Goal: Transaction & Acquisition: Obtain resource

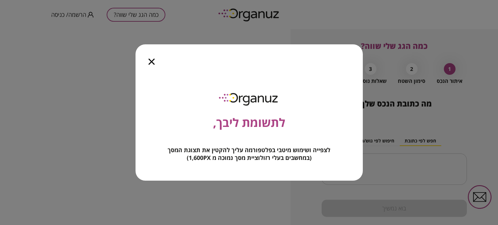
click at [150, 60] on icon "button" at bounding box center [151, 62] width 6 height 6
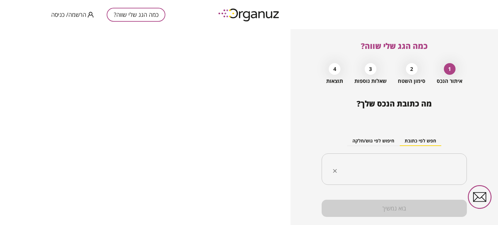
click at [428, 166] on input "text" at bounding box center [396, 169] width 125 height 16
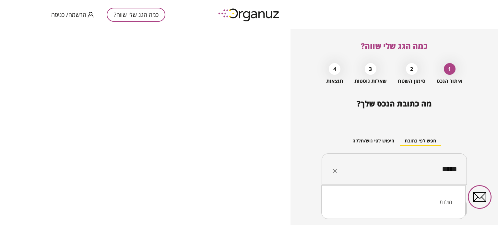
click at [433, 203] on li "מולדת" at bounding box center [393, 202] width 127 height 12
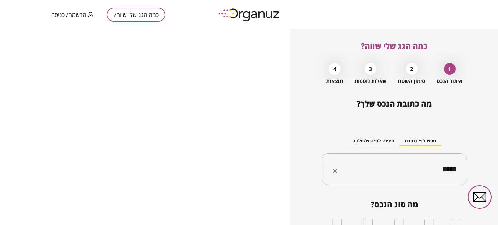
type input "*****"
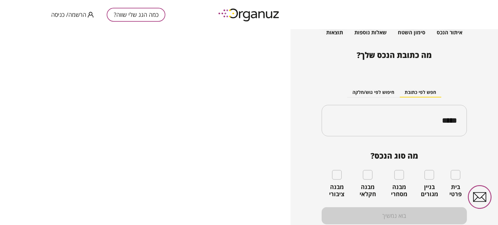
scroll to position [65, 0]
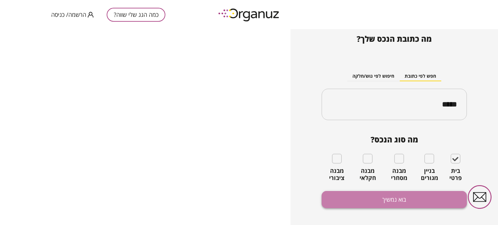
click at [405, 203] on button "בוא נמשיך" at bounding box center [393, 199] width 145 height 17
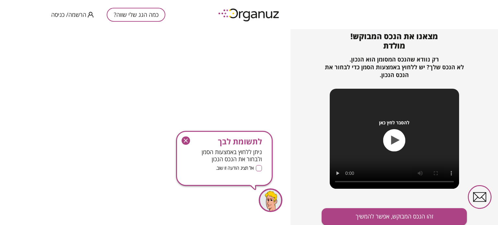
scroll to position [70, 0]
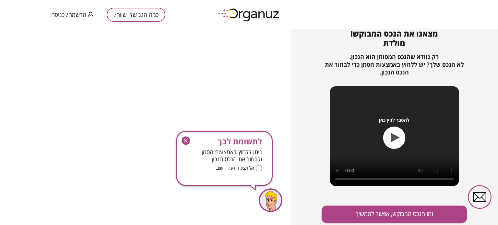
click at [184, 140] on icon "button" at bounding box center [185, 140] width 8 height 8
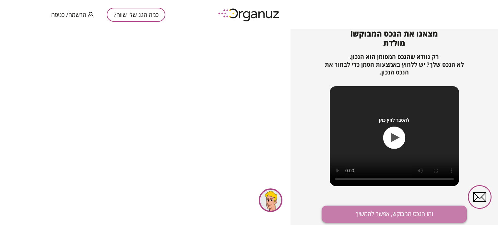
click at [389, 214] on button "זהו הנכס המבוקש, אפשר להמשיך" at bounding box center [393, 214] width 145 height 17
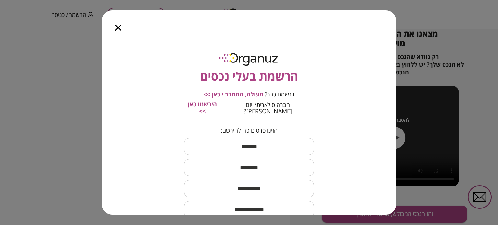
click at [250, 139] on input "text" at bounding box center [249, 146] width 130 height 19
type input "****"
click at [249, 163] on input "text" at bounding box center [249, 167] width 130 height 19
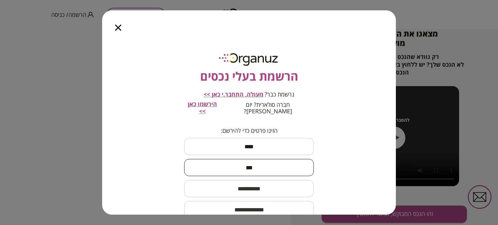
type input "***"
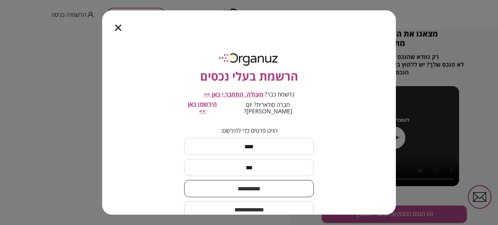
click at [231, 181] on input "text" at bounding box center [249, 188] width 130 height 19
type input "**********"
click at [239, 204] on input "email" at bounding box center [249, 209] width 130 height 19
type input "*"
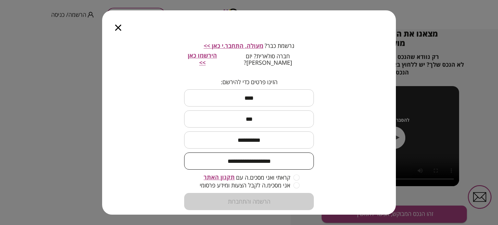
scroll to position [54, 0]
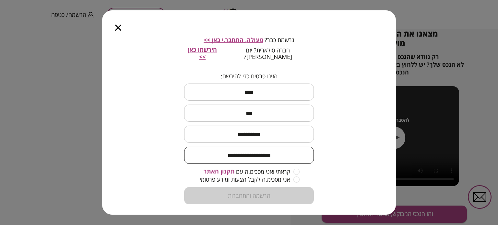
type input "**********"
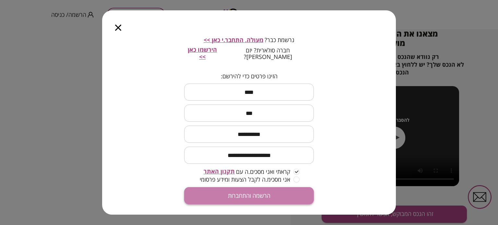
click at [255, 191] on button "הרשמה והתחברות" at bounding box center [249, 195] width 130 height 17
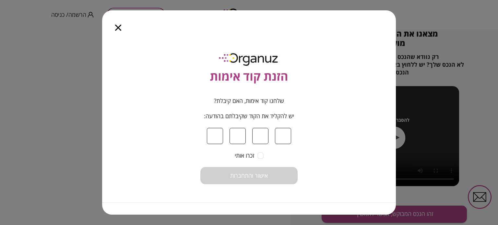
type input "*"
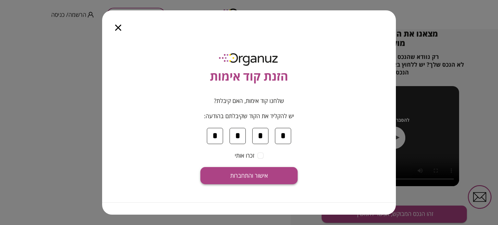
type input "*"
drag, startPoint x: 260, startPoint y: 176, endPoint x: 257, endPoint y: 179, distance: 4.4
click at [259, 176] on span "אישור והתחברות" at bounding box center [249, 175] width 38 height 7
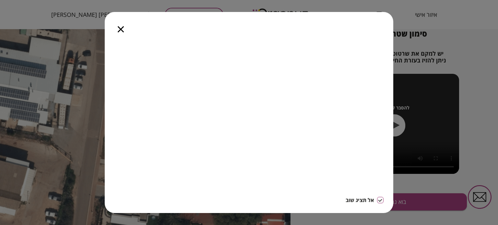
click at [122, 29] on icon "button" at bounding box center [121, 29] width 6 height 6
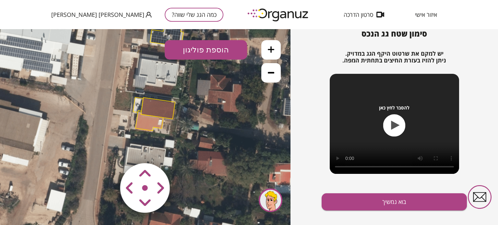
drag, startPoint x: 169, startPoint y: 158, endPoint x: 182, endPoint y: 108, distance: 51.2
click at [182, 108] on div ".st0 { fill: #FFFFFF; } 10" at bounding box center [145, 127] width 290 height 196
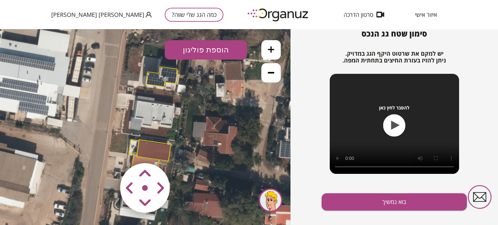
drag, startPoint x: 161, startPoint y: 85, endPoint x: 156, endPoint y: 127, distance: 42.3
click at [156, 127] on icon at bounding box center [153, 120] width 327 height 327
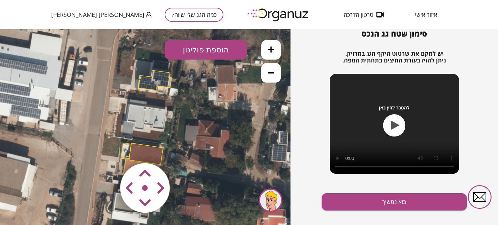
click at [145, 112] on icon at bounding box center [146, 123] width 327 height 327
click at [146, 113] on icon at bounding box center [146, 123] width 327 height 327
click at [148, 113] on icon at bounding box center [146, 123] width 327 height 327
click at [210, 52] on button "הוספת פוליגון" at bounding box center [206, 49] width 82 height 19
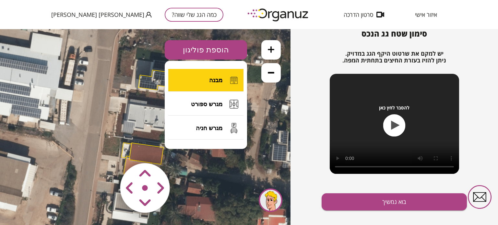
click at [213, 76] on button "מבנה" at bounding box center [205, 80] width 75 height 23
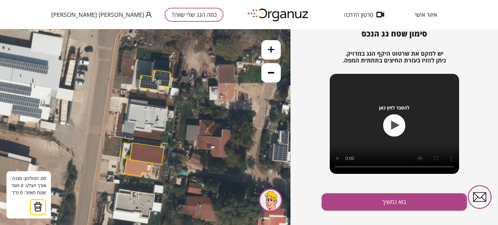
click at [152, 113] on icon at bounding box center [146, 123] width 327 height 327
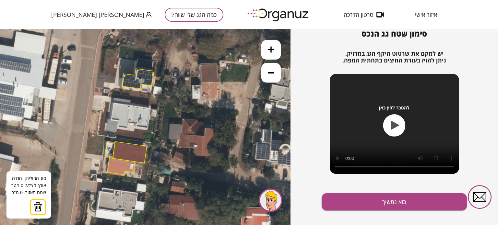
drag, startPoint x: 168, startPoint y: 107, endPoint x: 151, endPoint y: 106, distance: 17.2
click at [151, 106] on icon at bounding box center [129, 122] width 327 height 327
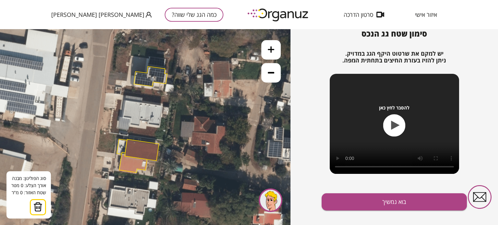
drag, startPoint x: 150, startPoint y: 107, endPoint x: 161, endPoint y: 105, distance: 10.5
click at [161, 105] on icon at bounding box center [141, 119] width 327 height 327
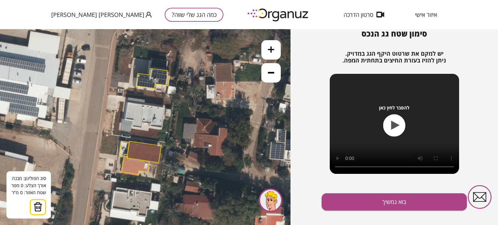
click at [162, 107] on icon at bounding box center [144, 121] width 327 height 327
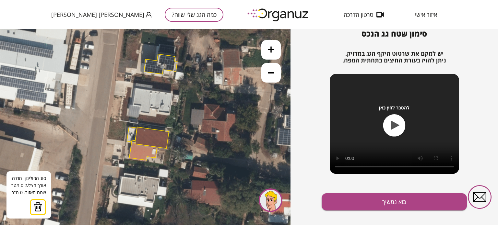
drag, startPoint x: 121, startPoint y: 128, endPoint x: 128, endPoint y: 115, distance: 14.8
click at [128, 115] on icon at bounding box center [151, 107] width 327 height 327
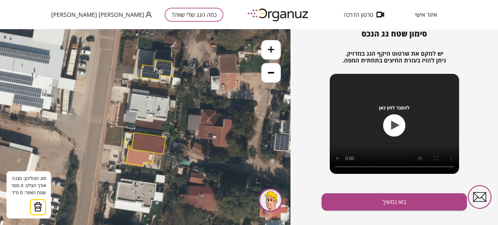
drag, startPoint x: 162, startPoint y: 96, endPoint x: 159, endPoint y: 100, distance: 4.9
click at [159, 100] on icon at bounding box center [148, 112] width 327 height 327
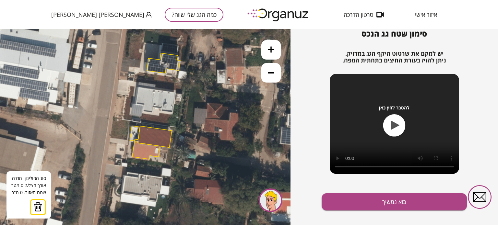
drag, startPoint x: 138, startPoint y: 118, endPoint x: 144, endPoint y: 111, distance: 8.9
click at [144, 111] on icon at bounding box center [154, 106] width 327 height 327
click at [36, 206] on img at bounding box center [37, 207] width 9 height 10
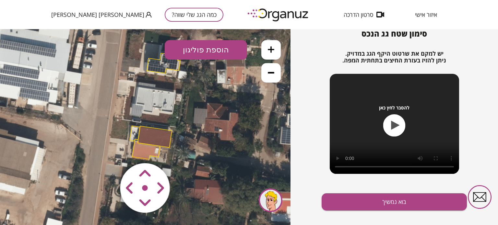
click at [207, 47] on button "הוספת פוליגון" at bounding box center [206, 49] width 82 height 19
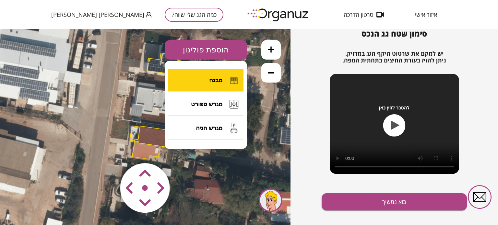
click at [214, 77] on span "מבנה" at bounding box center [215, 80] width 13 height 7
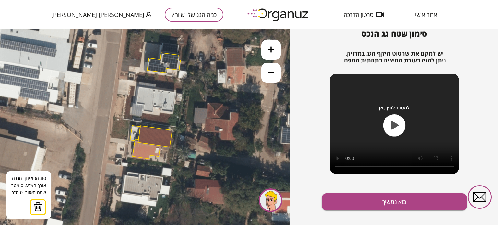
click at [175, 92] on icon at bounding box center [155, 106] width 327 height 327
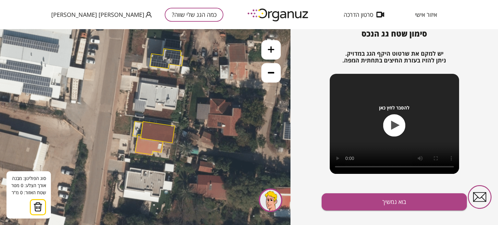
click at [143, 109] on icon at bounding box center [157, 101] width 327 height 327
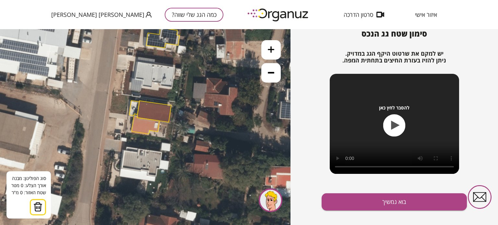
drag, startPoint x: 152, startPoint y: 131, endPoint x: 141, endPoint y: 129, distance: 10.8
click at [141, 122] on polygon at bounding box center [154, 111] width 34 height 21
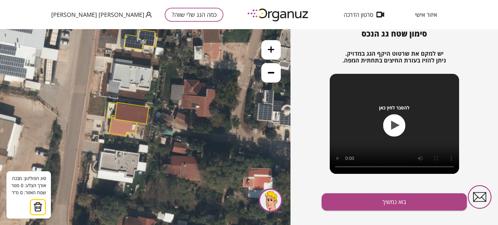
drag, startPoint x: 162, startPoint y: 120, endPoint x: 149, endPoint y: 109, distance: 17.2
click at [147, 108] on icon at bounding box center [131, 82] width 327 height 327
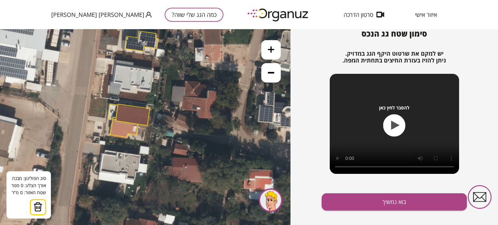
click at [393, 126] on icon "button" at bounding box center [395, 125] width 8 height 9
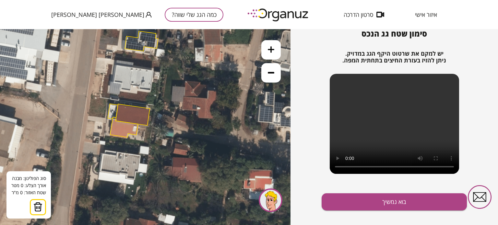
click at [157, 152] on icon at bounding box center [132, 84] width 327 height 327
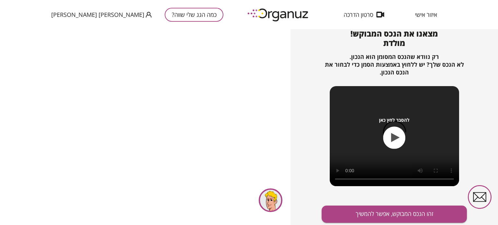
click at [141, 87] on div at bounding box center [145, 127] width 290 height 196
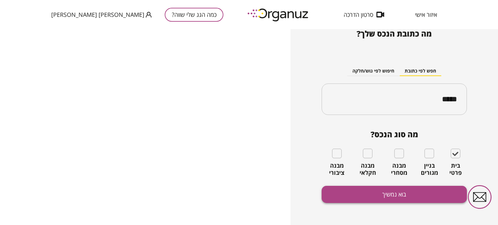
click at [396, 197] on button "בוא נמשיך" at bounding box center [393, 194] width 145 height 17
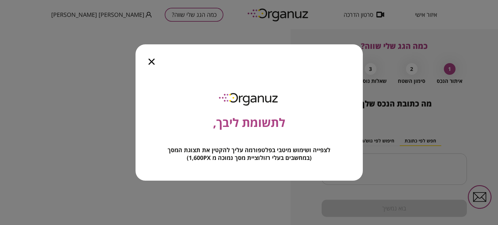
click at [148, 60] on icon "button" at bounding box center [151, 62] width 6 height 6
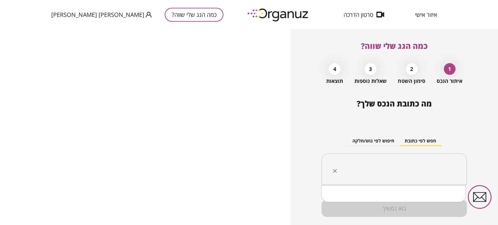
click at [397, 163] on input "text" at bounding box center [396, 169] width 125 height 16
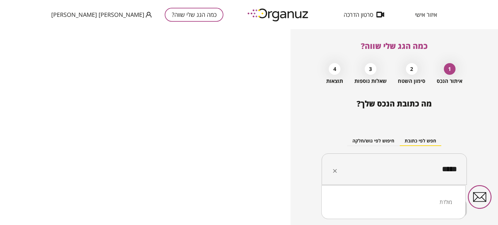
click at [440, 199] on li "מולדת" at bounding box center [393, 202] width 127 height 12
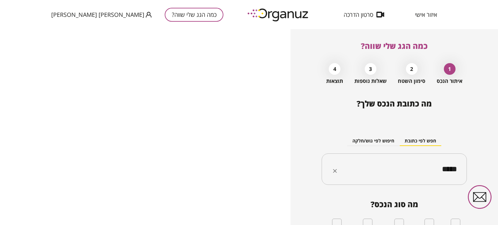
type input "*****"
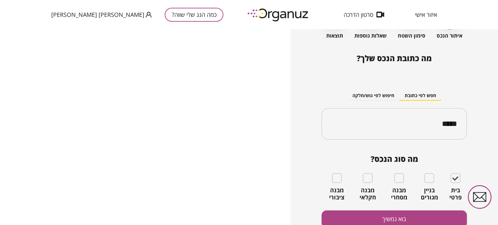
scroll to position [70, 0]
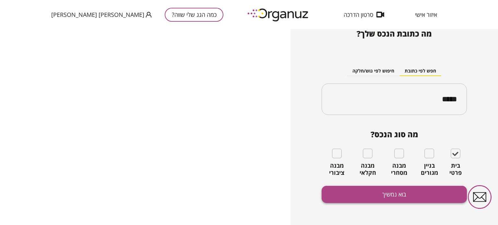
click at [404, 193] on button "בוא נמשיך" at bounding box center [393, 194] width 145 height 17
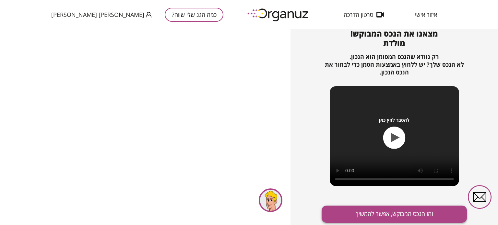
click at [398, 216] on button "זהו הנכס המבוקש, אפשר להמשיך" at bounding box center [393, 214] width 145 height 17
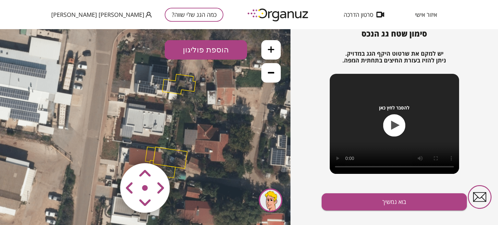
drag, startPoint x: 152, startPoint y: 182, endPoint x: 127, endPoint y: 172, distance: 26.4
click at [184, 150] on map at bounding box center [184, 150] width 0 height 0
click at [107, 150] on area at bounding box center [107, 150] width 0 height 0
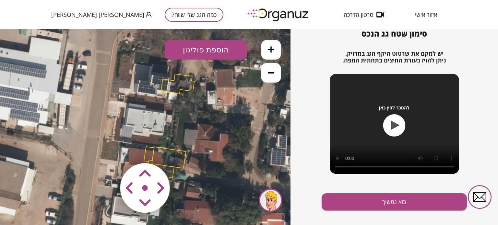
click at [107, 150] on area at bounding box center [107, 150] width 0 height 0
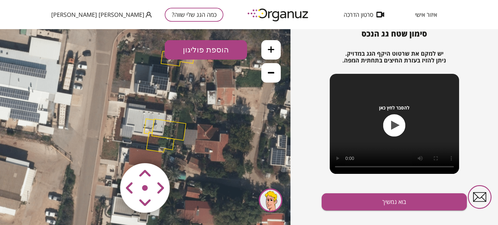
click at [107, 150] on area at bounding box center [107, 150] width 0 height 0
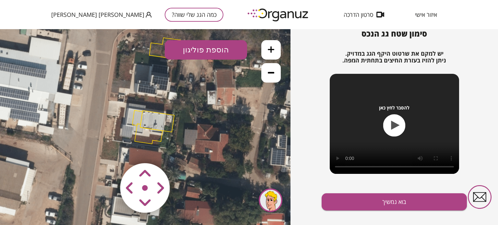
click at [107, 150] on area at bounding box center [107, 150] width 0 height 0
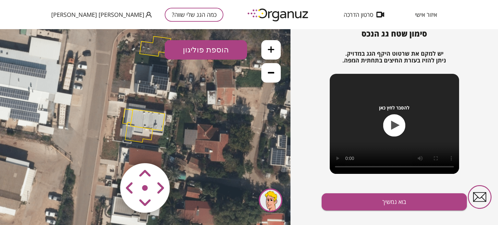
click at [107, 150] on area at bounding box center [107, 150] width 0 height 0
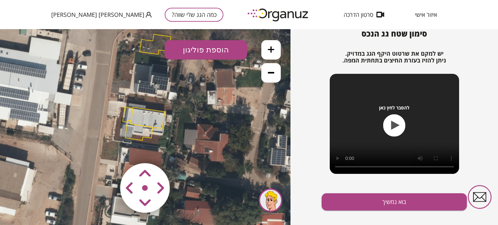
click at [107, 150] on area at bounding box center [107, 150] width 0 height 0
click at [394, 122] on icon "button" at bounding box center [394, 125] width 22 height 22
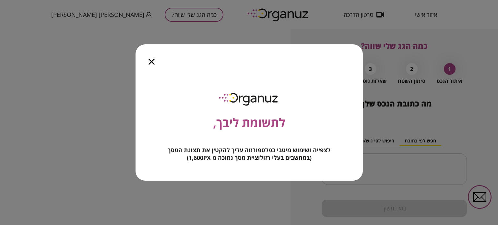
click at [151, 61] on icon "button" at bounding box center [151, 62] width 6 height 6
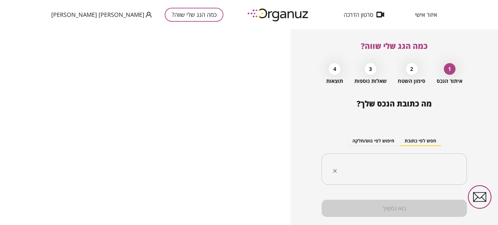
click at [402, 156] on div "​" at bounding box center [393, 170] width 145 height 32
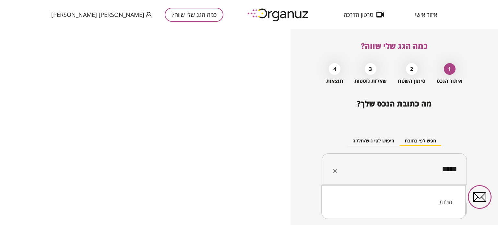
click at [428, 204] on li "מולדת" at bounding box center [393, 202] width 127 height 12
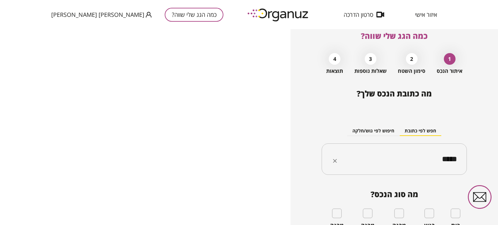
scroll to position [32, 0]
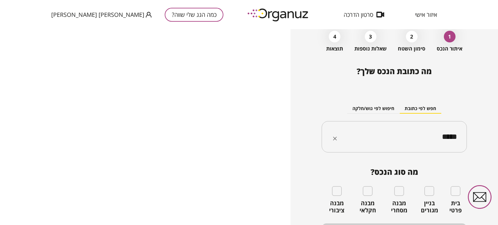
type input "*****"
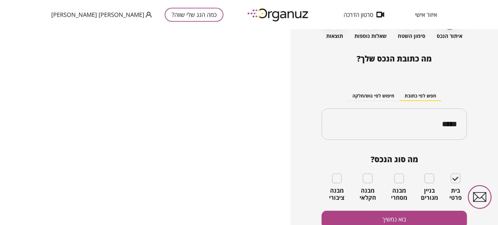
scroll to position [70, 0]
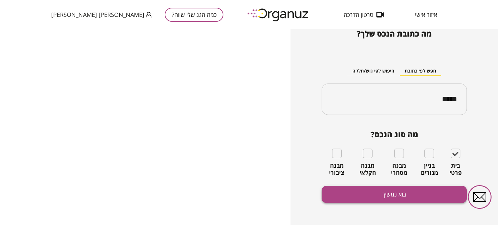
click at [395, 197] on button "בוא נמשיך" at bounding box center [393, 194] width 145 height 17
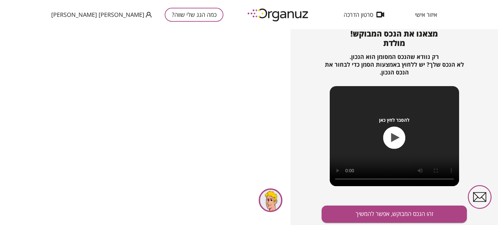
click at [393, 138] on icon "button" at bounding box center [395, 137] width 8 height 9
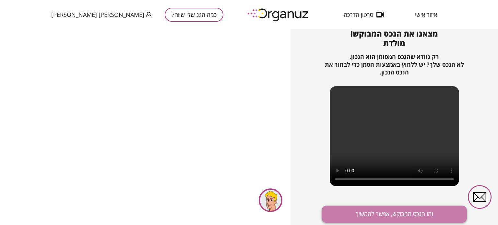
click at [402, 214] on button "זהו הנכס המבוקש, אפשר להמשיך" at bounding box center [393, 214] width 145 height 17
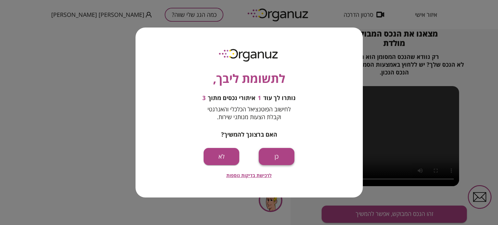
click at [276, 156] on button "כן" at bounding box center [277, 156] width 36 height 17
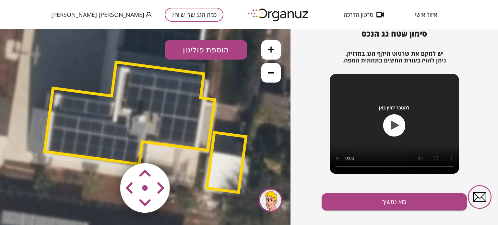
click at [267, 71] on button at bounding box center [270, 72] width 19 height 19
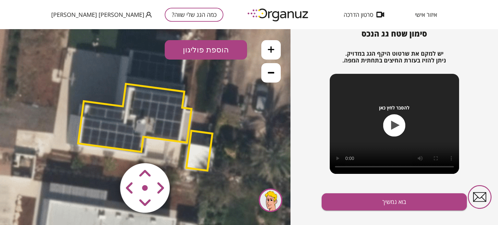
click at [267, 71] on button at bounding box center [270, 72] width 19 height 19
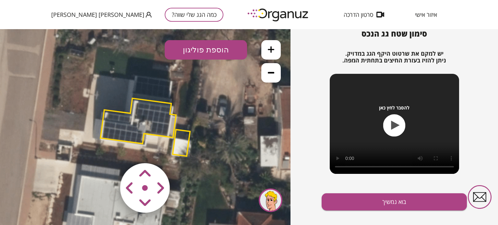
click at [267, 71] on button at bounding box center [270, 72] width 19 height 19
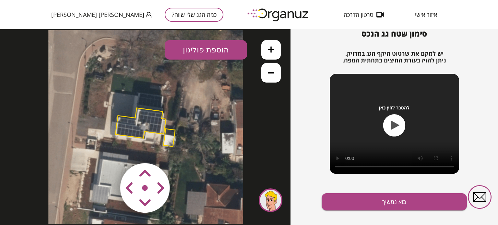
click at [267, 71] on button at bounding box center [270, 72] width 19 height 19
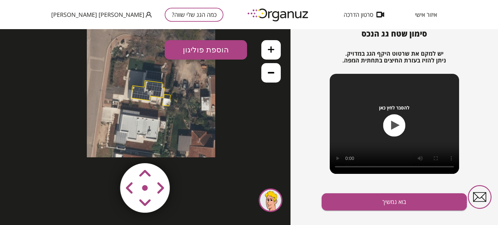
drag, startPoint x: 182, startPoint y: 123, endPoint x: 187, endPoint y: 89, distance: 34.5
click at [187, 89] on icon at bounding box center [151, 93] width 128 height 128
click at [107, 150] on area at bounding box center [107, 150] width 0 height 0
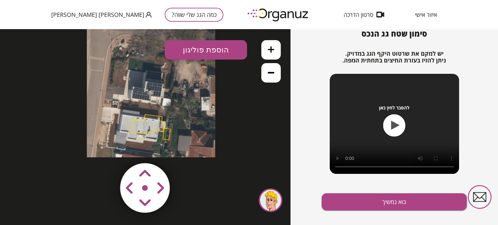
click at [107, 150] on area at bounding box center [107, 150] width 0 height 0
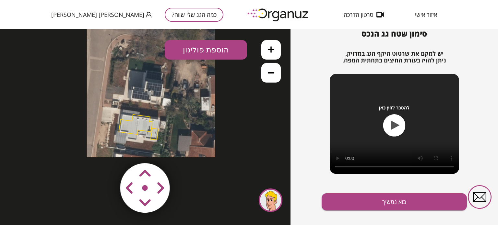
click at [107, 150] on area at bounding box center [107, 150] width 0 height 0
click at [393, 202] on button "בוא נמשיך" at bounding box center [393, 201] width 145 height 17
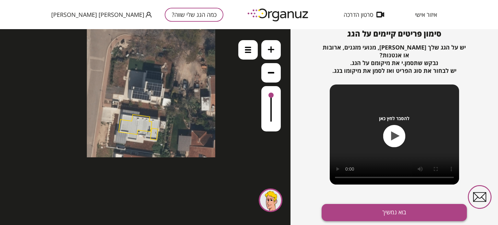
click at [392, 213] on button "בוא נמשיך" at bounding box center [393, 212] width 145 height 17
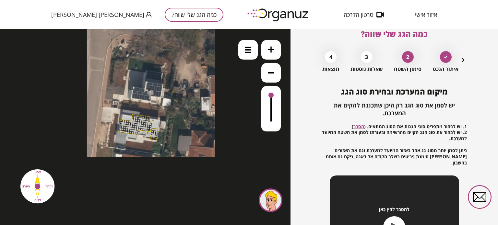
scroll to position [65, 0]
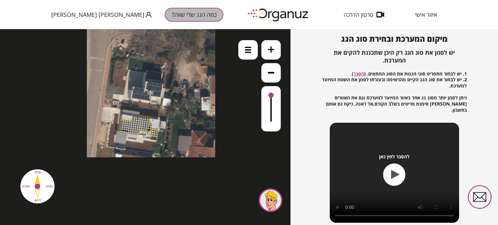
click at [165, 15] on button "כמה הגג שלי שווה?" at bounding box center [194, 15] width 59 height 14
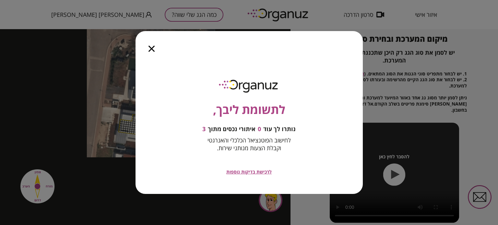
click at [151, 48] on icon "button" at bounding box center [151, 49] width 6 height 6
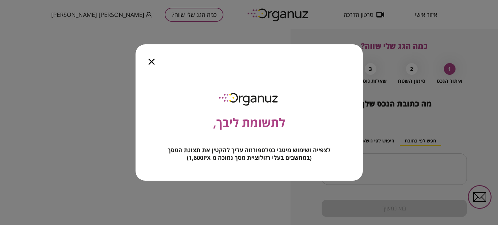
click at [152, 59] on icon "button" at bounding box center [151, 62] width 6 height 6
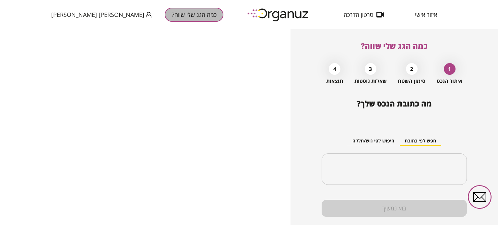
click at [165, 14] on button "כמה הגג שלי שווה?" at bounding box center [194, 15] width 59 height 14
click at [165, 15] on button "כמה הגג שלי שווה?" at bounding box center [194, 15] width 59 height 14
click at [418, 164] on input "text" at bounding box center [396, 169] width 125 height 16
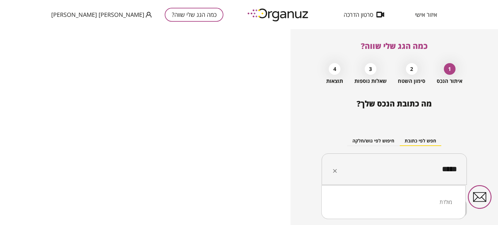
click at [422, 199] on li "מולדת" at bounding box center [393, 202] width 127 height 12
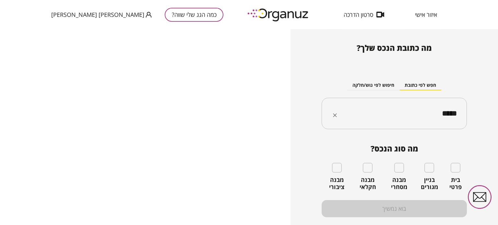
scroll to position [65, 0]
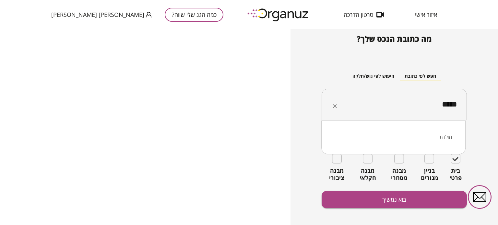
click at [433, 103] on input "*****" at bounding box center [396, 105] width 125 height 16
click at [440, 139] on li "גלבוע 3 מולדת" at bounding box center [393, 138] width 127 height 12
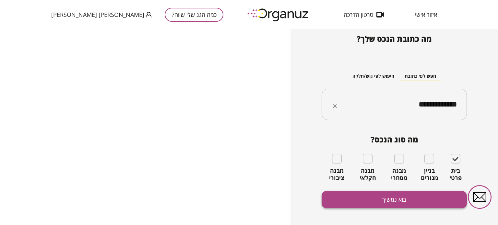
type input "**********"
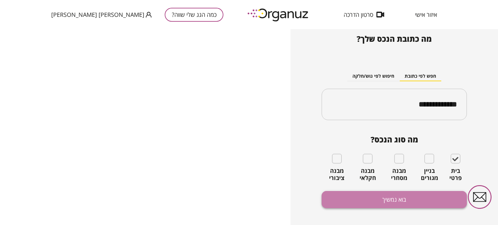
click at [416, 201] on button "בוא נמשיך" at bounding box center [393, 199] width 145 height 17
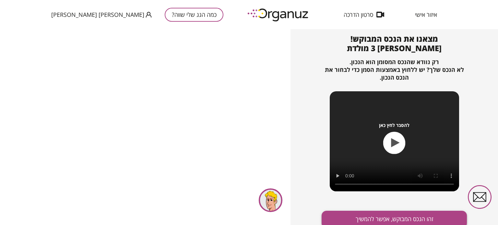
scroll to position [70, 0]
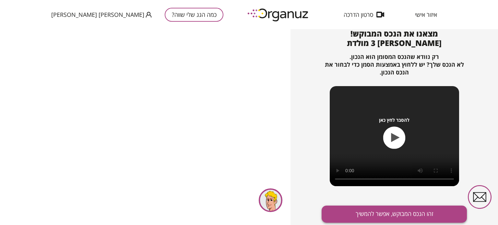
click at [398, 214] on button "זהו הנכס המבוקש, אפשר להמשיך" at bounding box center [393, 214] width 145 height 17
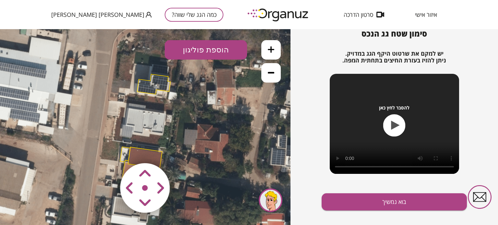
click at [213, 49] on button "הוספת פוליגון" at bounding box center [206, 49] width 82 height 19
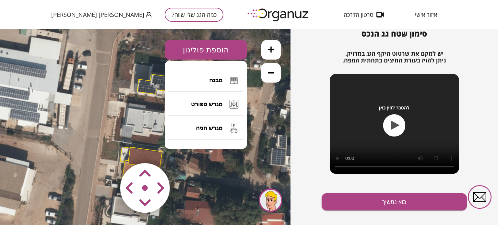
click at [215, 80] on span "מבנה" at bounding box center [215, 80] width 13 height 7
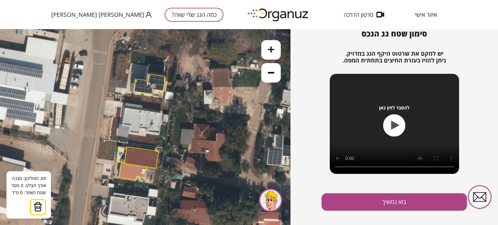
drag, startPoint x: 165, startPoint y: 112, endPoint x: 161, endPoint y: 112, distance: 3.9
click at [161, 112] on icon at bounding box center [141, 127] width 327 height 327
click at [125, 108] on icon at bounding box center [141, 127] width 327 height 327
click at [163, 114] on icon at bounding box center [141, 127] width 327 height 327
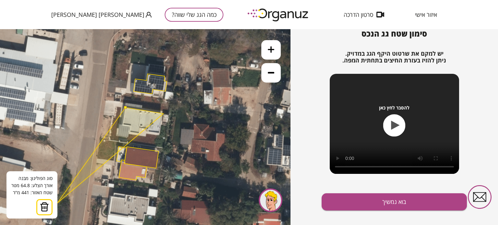
click at [43, 207] on img at bounding box center [44, 207] width 9 height 10
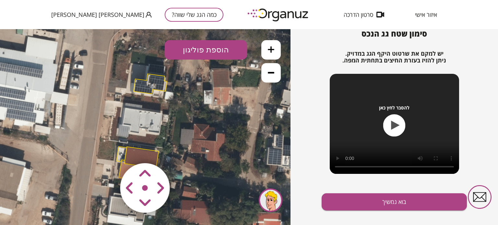
click at [219, 49] on button "הוספת פוליגון" at bounding box center [206, 49] width 82 height 19
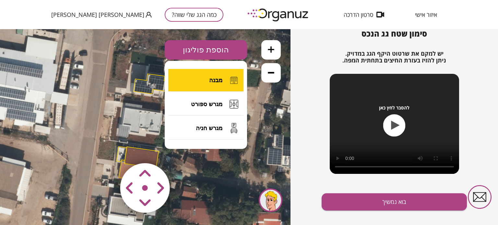
click at [215, 82] on span "מבנה" at bounding box center [215, 80] width 13 height 7
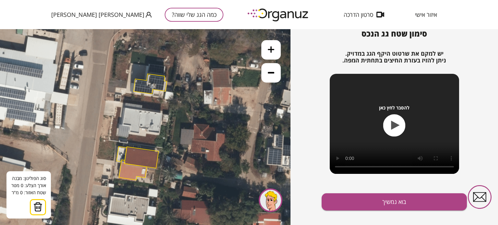
click at [125, 108] on icon at bounding box center [141, 127] width 327 height 327
click at [162, 114] on icon at bounding box center [141, 127] width 327 height 327
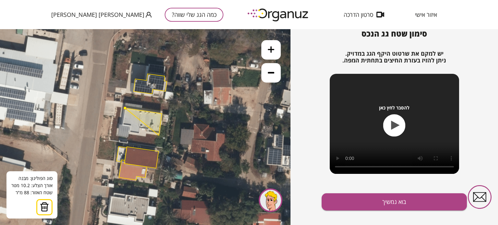
click at [159, 135] on polygon at bounding box center [143, 121] width 37 height 27
click at [146, 133] on polygon at bounding box center [143, 121] width 37 height 27
click at [145, 136] on polygon at bounding box center [143, 122] width 37 height 28
click at [129, 133] on polygon at bounding box center [143, 122] width 37 height 28
click at [131, 125] on polygon at bounding box center [143, 122] width 37 height 28
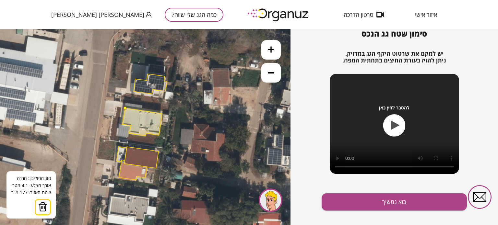
click at [122, 124] on polygon at bounding box center [142, 122] width 40 height 28
click at [124, 107] on button at bounding box center [124, 108] width 3 height 3
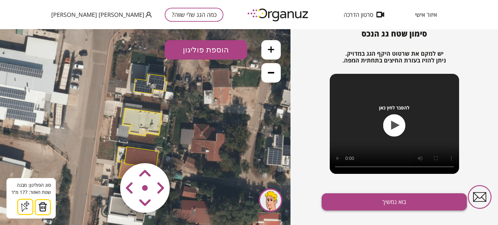
click at [393, 202] on button "בוא נמשיך" at bounding box center [393, 201] width 145 height 17
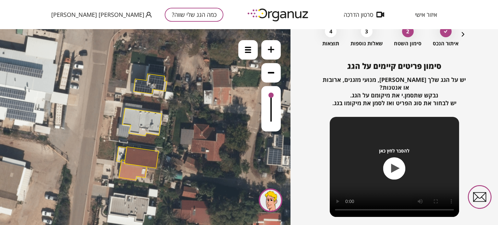
scroll to position [70, 0]
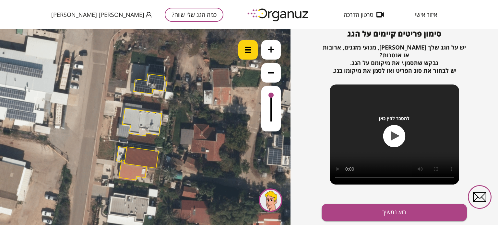
click at [247, 50] on img at bounding box center [248, 50] width 6 height 6
click at [207, 126] on div ".st0 { fill: #FFFFFF; } .st0 { fill: #FFFFFF; }" at bounding box center [145, 127] width 290 height 196
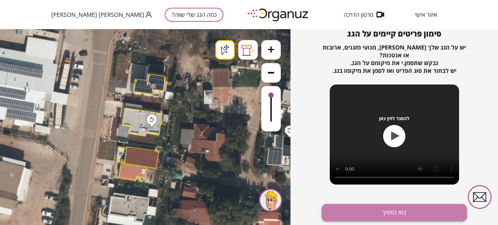
click at [389, 214] on button "בוא נמשיך" at bounding box center [393, 212] width 145 height 17
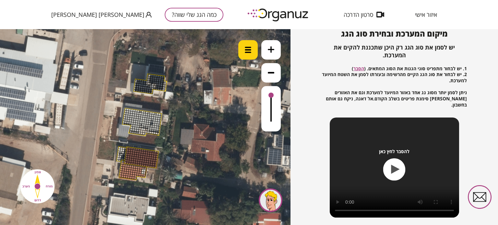
click at [246, 50] on img at bounding box center [248, 50] width 6 height 6
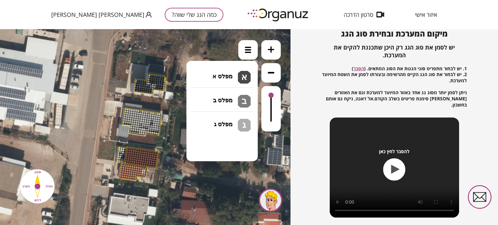
click at [222, 71] on li "גג בטון שטוח מפלס א א מפלס ב ב מפלס ג ג" at bounding box center [222, 73] width 68 height 21
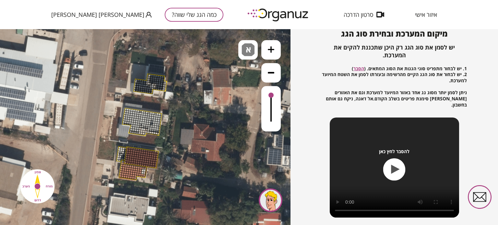
click at [229, 74] on div ".st0 { fill: #FFFFFF; } .st0 { fill: #FFFFFF; }" at bounding box center [145, 127] width 290 height 196
click at [159, 114] on div at bounding box center [159, 114] width 3 height 3
drag, startPoint x: 159, startPoint y: 114, endPoint x: 157, endPoint y: 129, distance: 15.0
drag, startPoint x: 161, startPoint y: 114, endPoint x: 158, endPoint y: 133, distance: 19.6
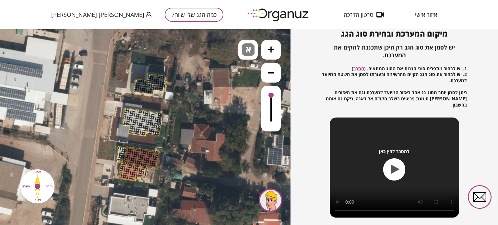
drag, startPoint x: 157, startPoint y: 124, endPoint x: 148, endPoint y: 132, distance: 12.2
drag, startPoint x: 158, startPoint y: 114, endPoint x: 155, endPoint y: 129, distance: 15.5
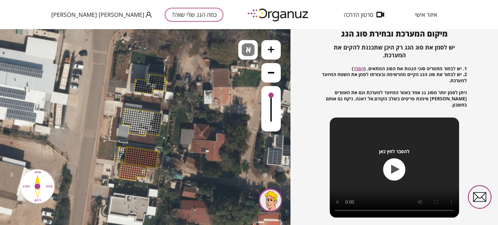
drag, startPoint x: 154, startPoint y: 114, endPoint x: 153, endPoint y: 129, distance: 15.3
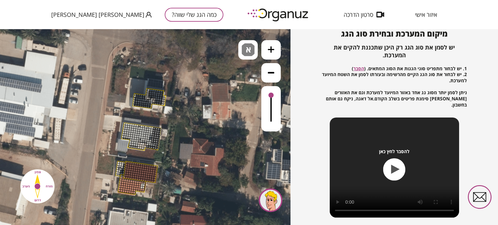
drag, startPoint x: 152, startPoint y: 111, endPoint x: 151, endPoint y: 126, distance: 14.6
click at [151, 126] on icon at bounding box center [140, 141] width 327 height 327
drag, startPoint x: 151, startPoint y: 128, endPoint x: 128, endPoint y: 130, distance: 23.7
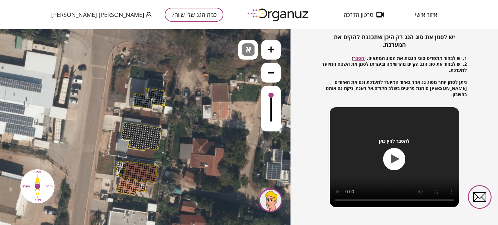
scroll to position [93, 0]
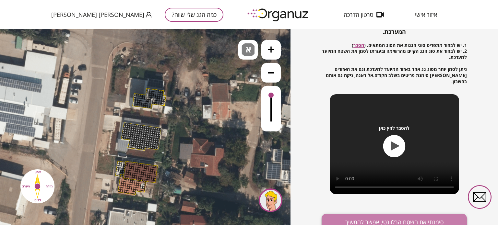
click at [397, 219] on button "סימנתי את השטח הרלוונטי, אפשר להמשיך" at bounding box center [393, 222] width 145 height 17
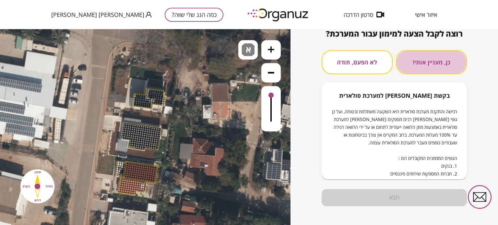
click at [425, 63] on button "כן, מעניין אותי!" at bounding box center [431, 62] width 71 height 24
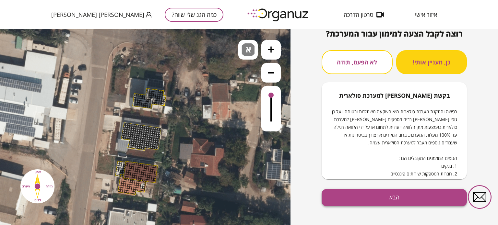
click at [387, 201] on button "הבא" at bounding box center [393, 197] width 145 height 17
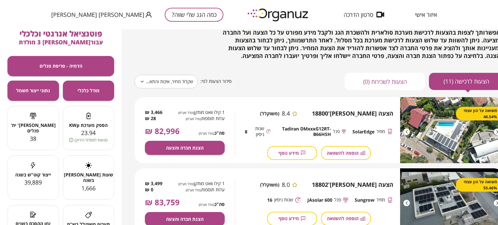
scroll to position [32, 0]
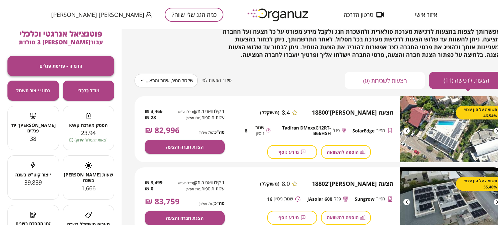
click at [72, 66] on span "הדמיה - פריסת פנלים" at bounding box center [61, 66] width 43 height 6
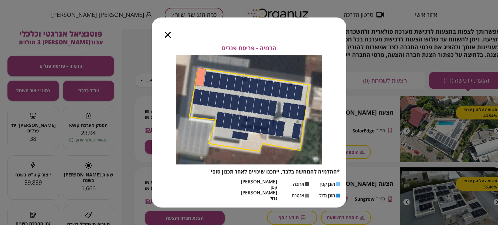
click at [167, 38] on icon "button" at bounding box center [168, 35] width 6 height 6
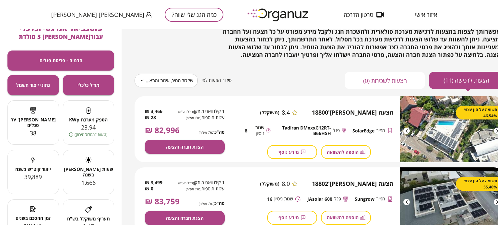
scroll to position [0, 0]
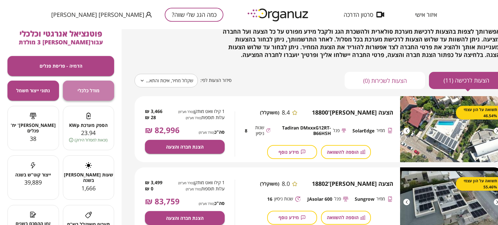
click at [85, 93] on span "מודל כלכלי" at bounding box center [88, 91] width 22 height 6
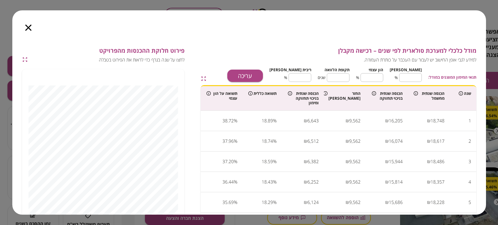
click at [26, 26] on icon "button" at bounding box center [28, 28] width 6 height 6
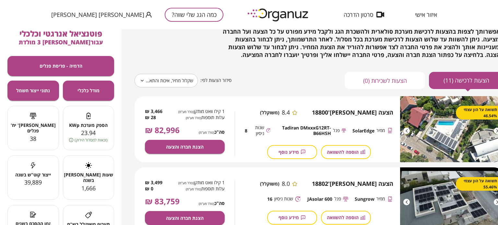
click at [140, 80] on icon at bounding box center [142, 81] width 5 height 8
click at [143, 80] on icon at bounding box center [142, 81] width 3 height 2
click at [170, 80] on body "**********" at bounding box center [249, 112] width 498 height 225
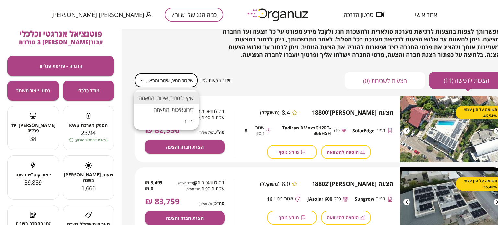
click at [180, 98] on li "שקלול מחיר, איכות והתאמה" at bounding box center [165, 98] width 65 height 12
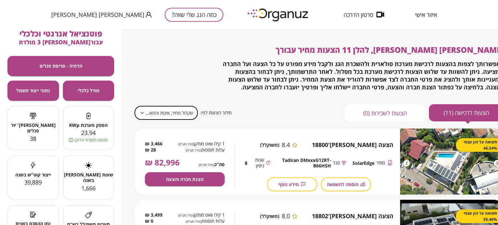
click at [153, 112] on body "**********" at bounding box center [249, 112] width 498 height 225
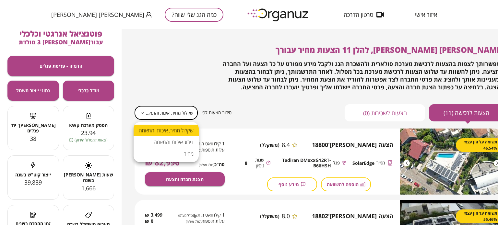
click at [180, 143] on li "דירוג איכות והתאמה" at bounding box center [165, 142] width 65 height 12
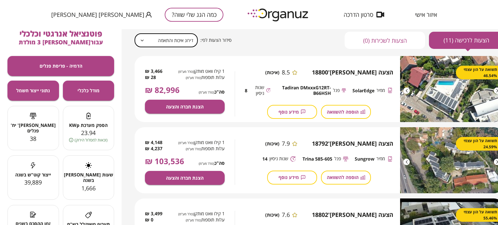
scroll to position [65, 0]
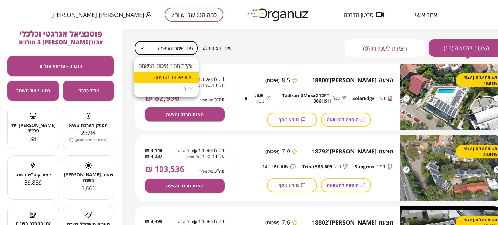
click at [165, 52] on body "איזור אישי סרטון הדרכה כמה הגג שלי שווה? איתן עוז איתן עוז, להלן 11 הצעות מחיר …" at bounding box center [249, 112] width 498 height 225
click at [185, 68] on li "שקלול מחיר, איכות והתאמה" at bounding box center [165, 66] width 65 height 12
type input "**********"
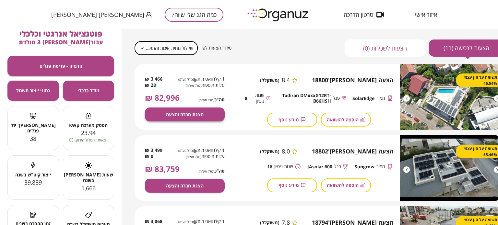
click at [186, 116] on span "הצגת חברה והצעה" at bounding box center [185, 115] width 38 height 6
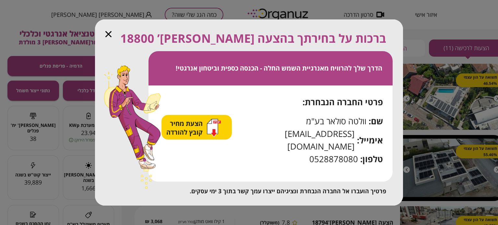
click at [193, 132] on span "הצעת מחיר קובץ להורדה" at bounding box center [185, 127] width 38 height 17
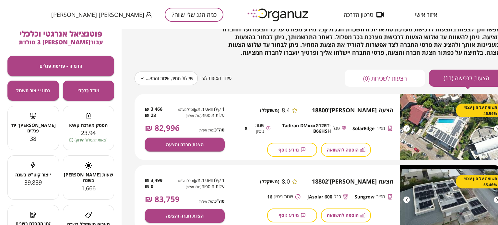
scroll to position [0, 0]
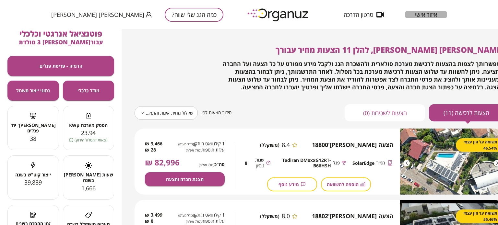
click at [422, 14] on span "איזור אישי" at bounding box center [426, 14] width 22 height 6
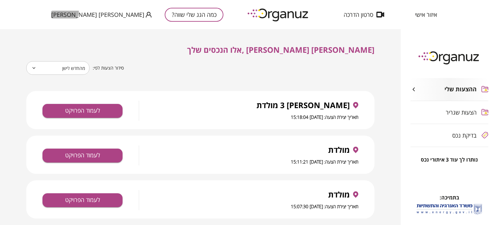
click at [63, 11] on span "[PERSON_NAME] [PERSON_NAME]" at bounding box center [97, 14] width 93 height 6
click at [64, 29] on li "התנתק" at bounding box center [63, 27] width 25 height 12
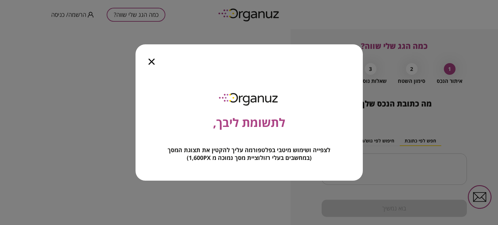
click at [154, 61] on icon "button" at bounding box center [151, 62] width 6 height 6
